Goal: Find specific page/section: Find specific page/section

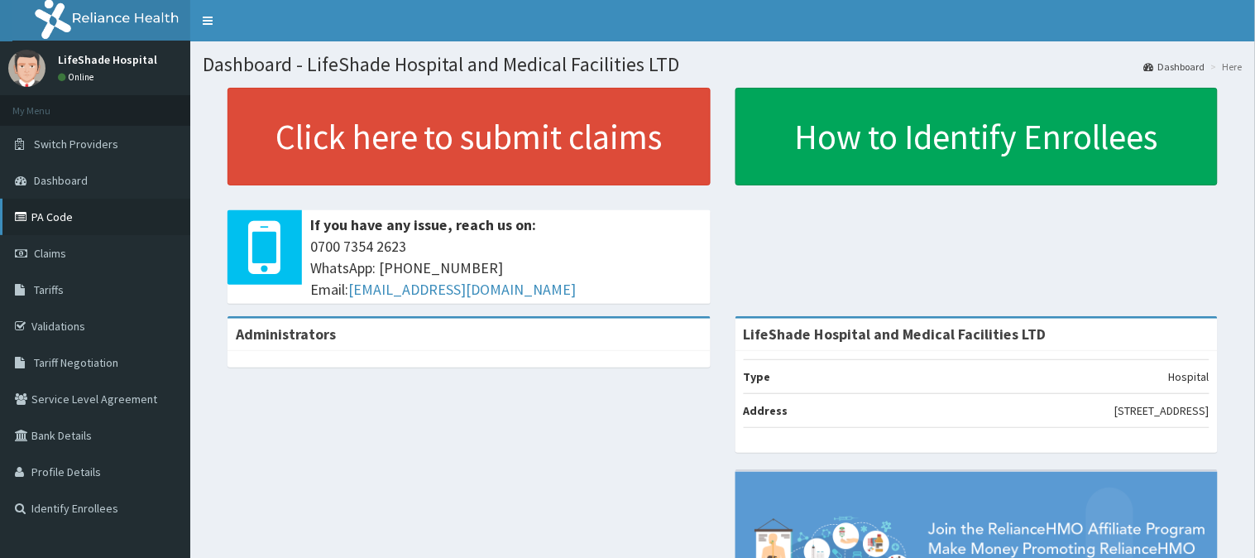
click at [51, 205] on link "PA Code" at bounding box center [95, 217] width 190 height 36
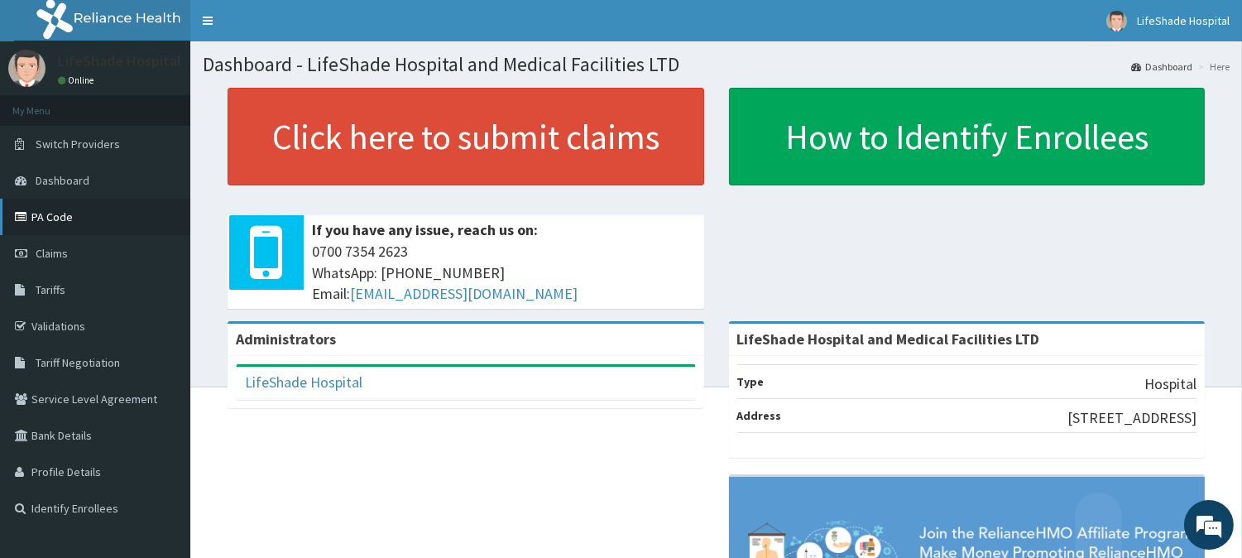
click at [43, 211] on link "PA Code" at bounding box center [95, 217] width 190 height 36
